Goal: Find specific page/section: Find specific page/section

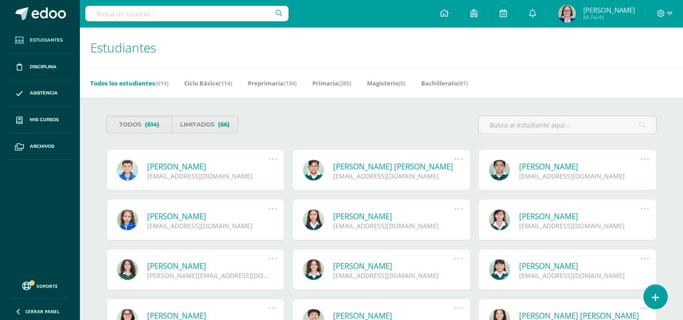
click at [167, 9] on input "text" at bounding box center [186, 13] width 203 height 15
type input "[PERSON_NAME]"
click at [278, 15] on input "[PERSON_NAME]" at bounding box center [186, 13] width 203 height 15
click at [278, 11] on input "[PERSON_NAME]" at bounding box center [186, 13] width 203 height 15
click at [208, 11] on input "[PERSON_NAME]" at bounding box center [186, 13] width 203 height 15
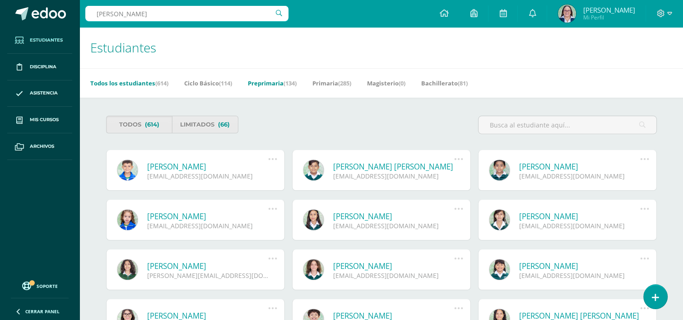
click at [280, 84] on link "Preprimaria (134)" at bounding box center [272, 83] width 49 height 14
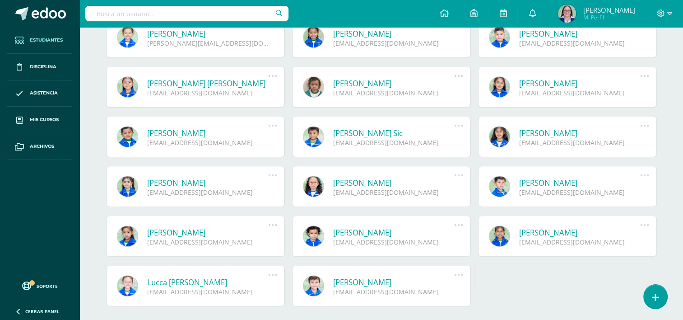
scroll to position [406, 0]
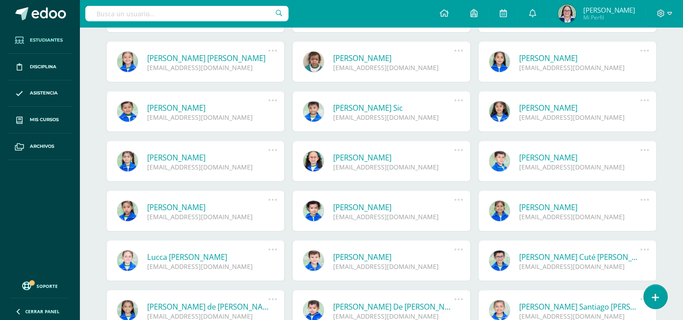
click at [362, 156] on link "[PERSON_NAME]" at bounding box center [393, 157] width 121 height 10
